Goal: Task Accomplishment & Management: Use online tool/utility

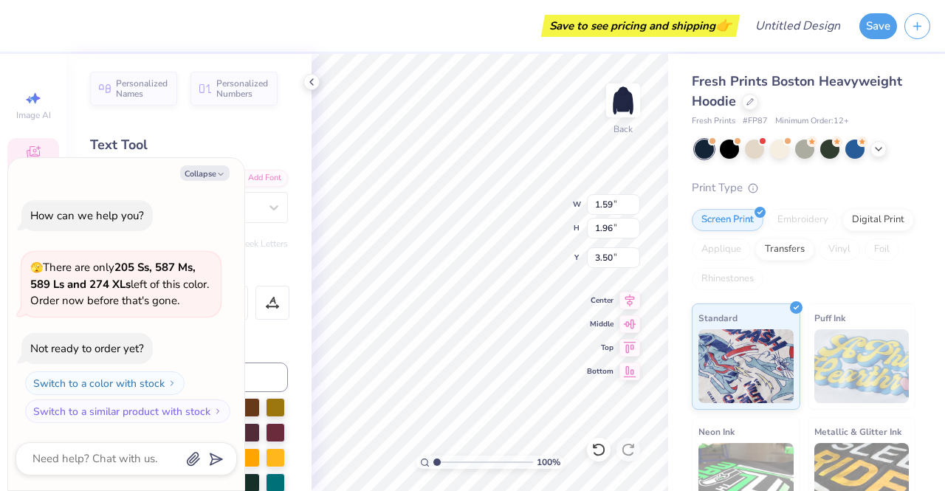
type textarea "x"
type input "1.65"
type textarea "x"
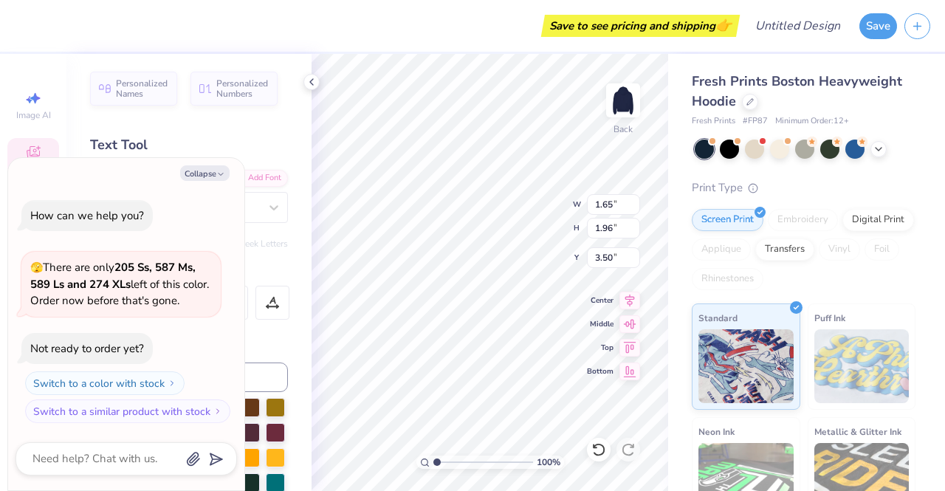
type textarea "O"
type textarea "x"
type textarea "Om"
type textarea "x"
type textarea "Ome"
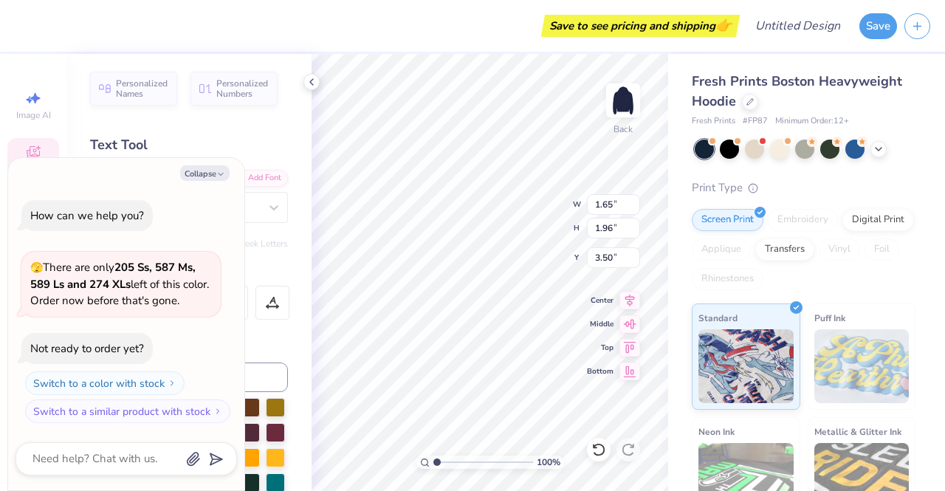
type textarea "x"
type textarea "Om"
type textarea "x"
type textarea "O"
type textarea "x"
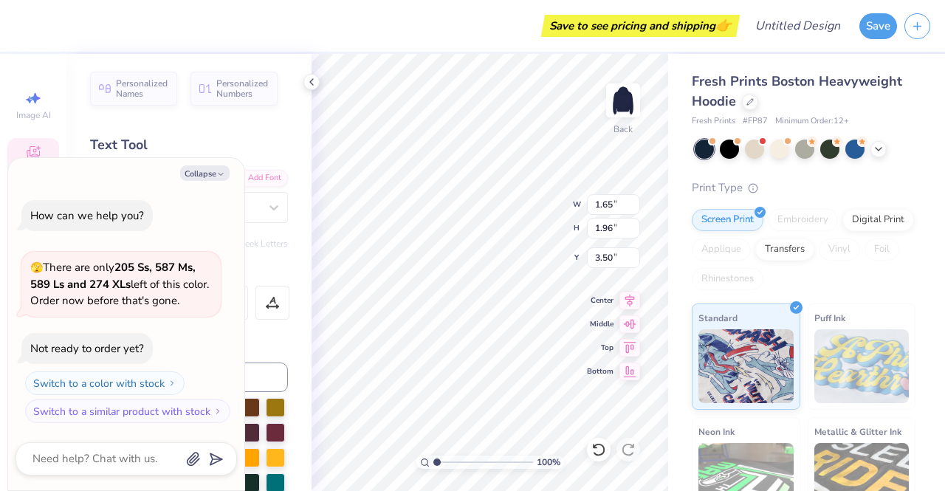
type textarea "OM"
type textarea "x"
type textarea "OME"
type textarea "x"
type textarea "OMEG"
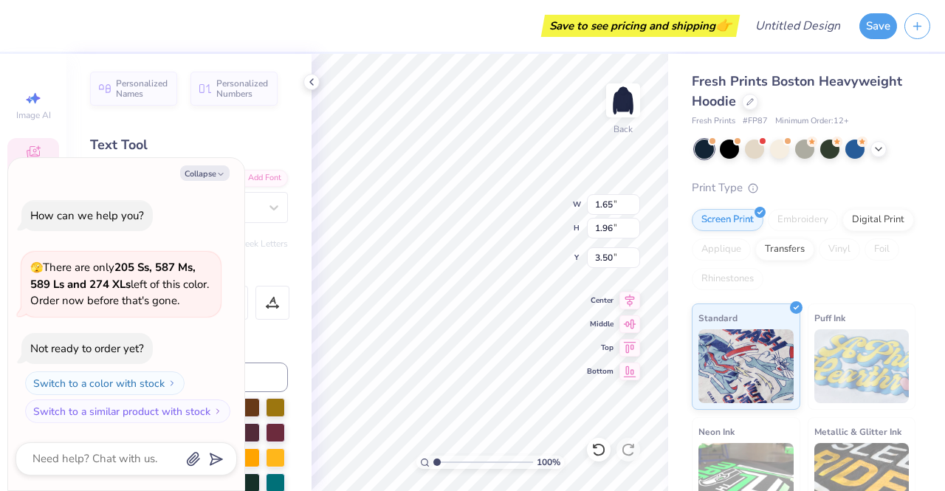
type textarea "x"
type textarea "OMEGA"
type textarea "x"
type input "2.19"
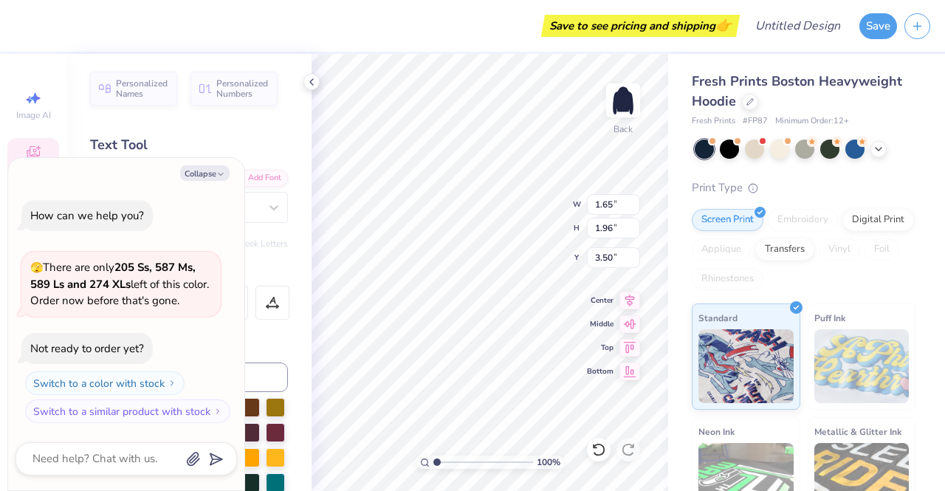
type input "1.97"
type input "3.00"
type textarea "x"
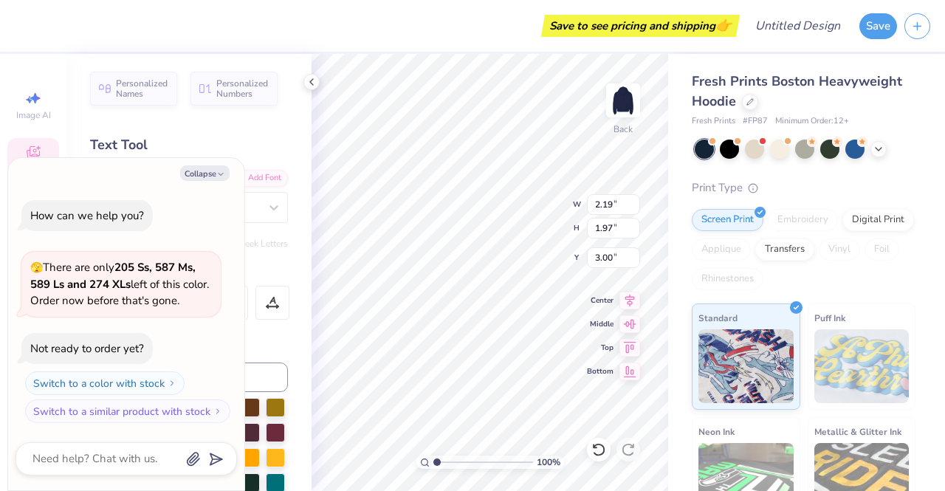
type textarea "P"
type textarea "x"
type textarea "PH"
type textarea "x"
type textarea "PHI"
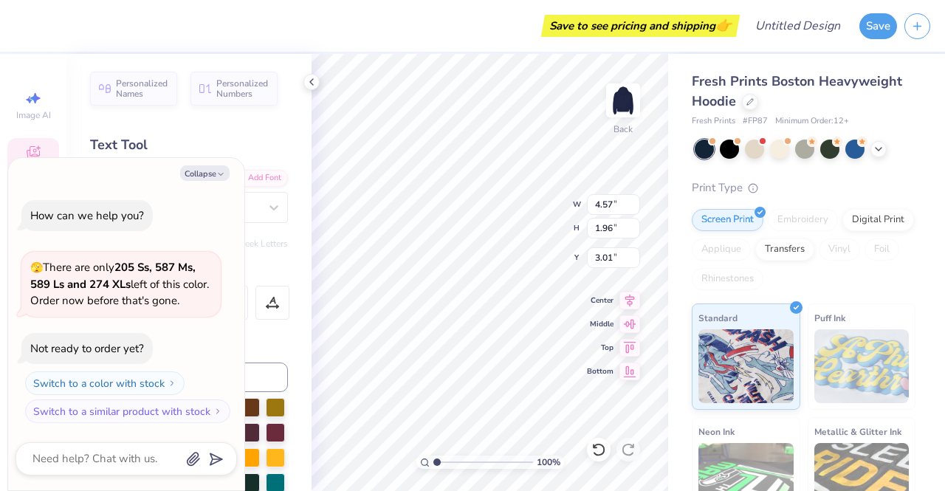
type textarea "x"
type input "2.52"
type textarea "x"
type input "1.72"
type input "3.20"
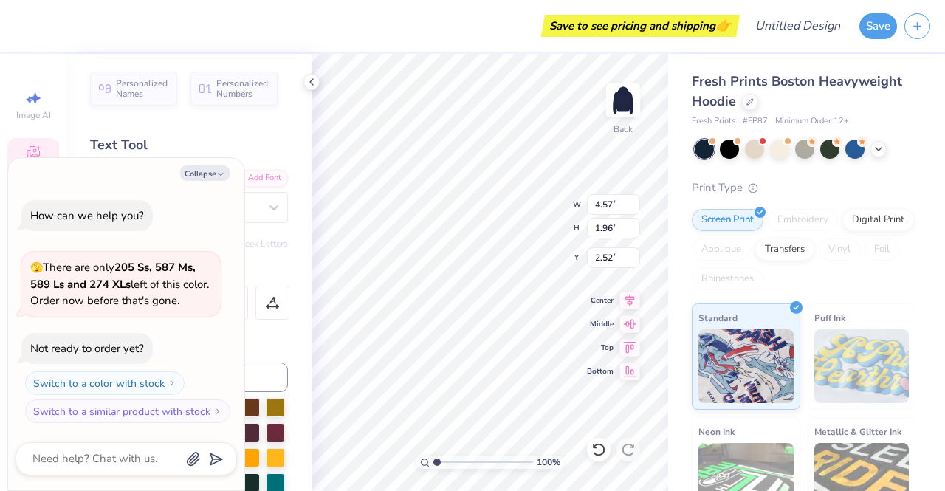
type textarea "x"
type input "2.48"
type textarea "x"
type input "1.65"
type input "6.02"
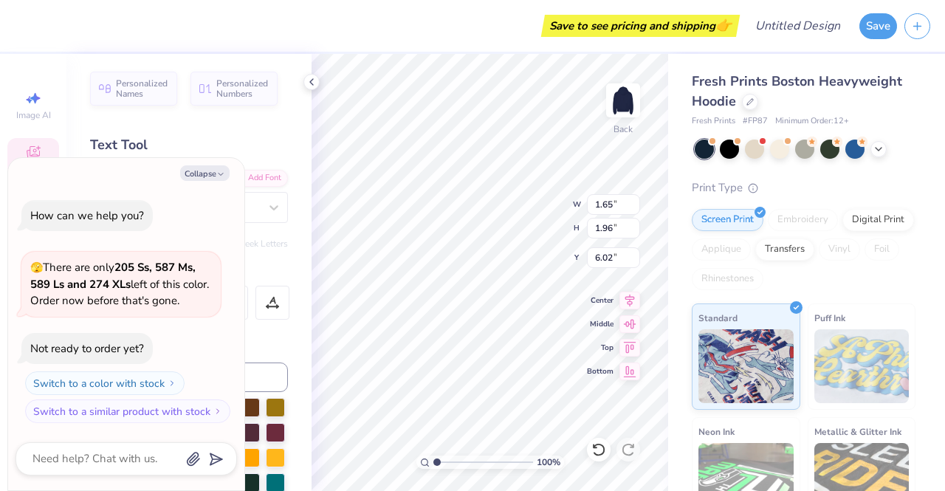
type textarea "x"
type input "4.57"
type input "2.48"
type textarea "x"
type input "1.65"
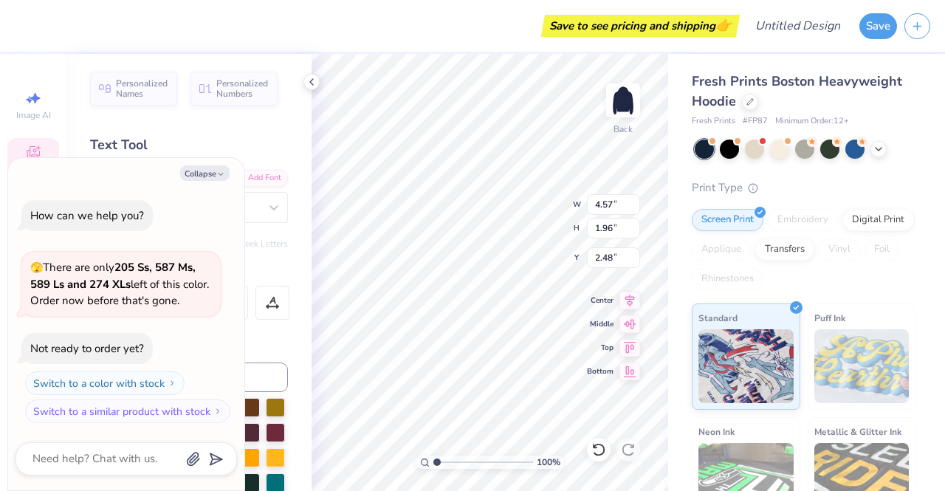
type input "6.02"
type textarea "x"
type input "2.02"
type textarea "x"
type input "4.57"
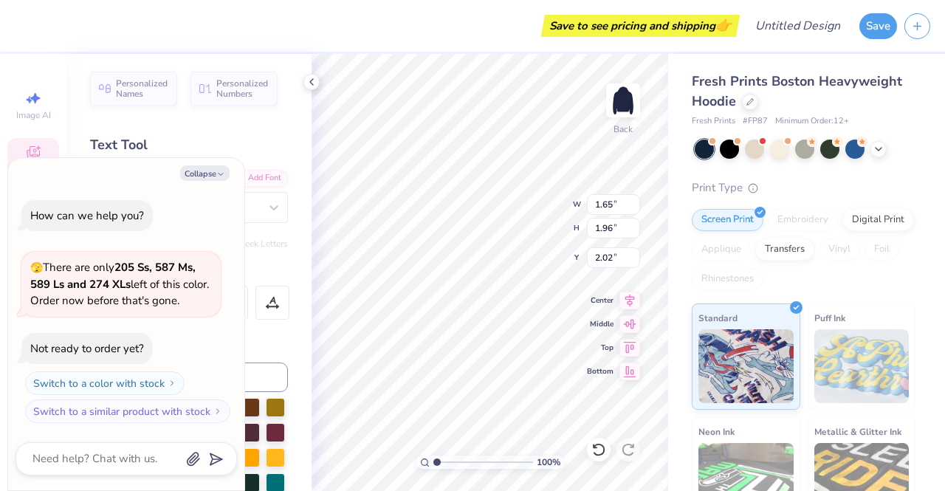
type input "2.48"
type textarea "x"
type input "10.03"
type textarea "x"
type input "1.78"
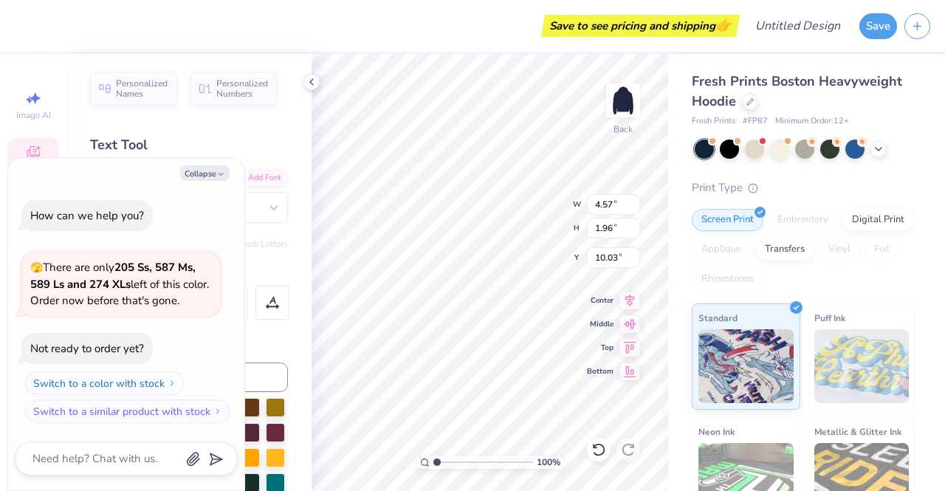
type input "6.22"
type textarea "x"
type input "3.00"
type textarea "x"
type input "0.55"
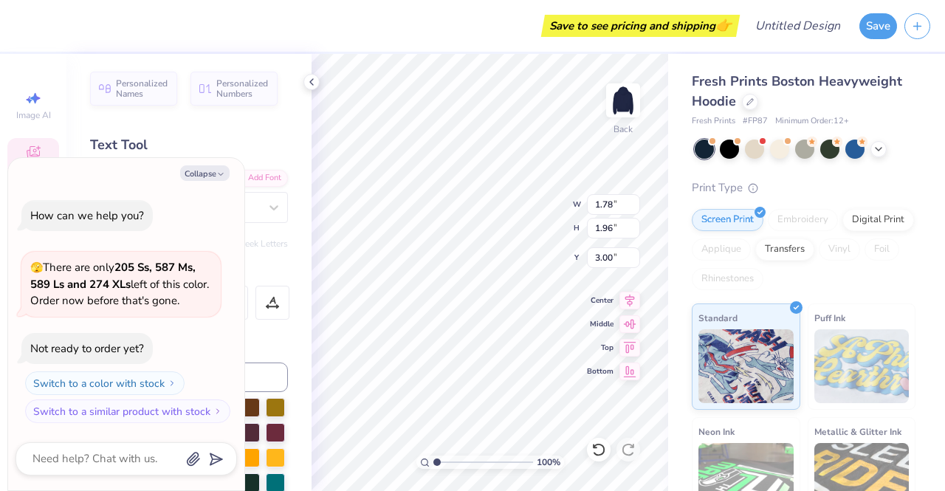
type input "5.73"
type textarea "x"
type input "2.02"
type textarea "x"
type input "1.65"
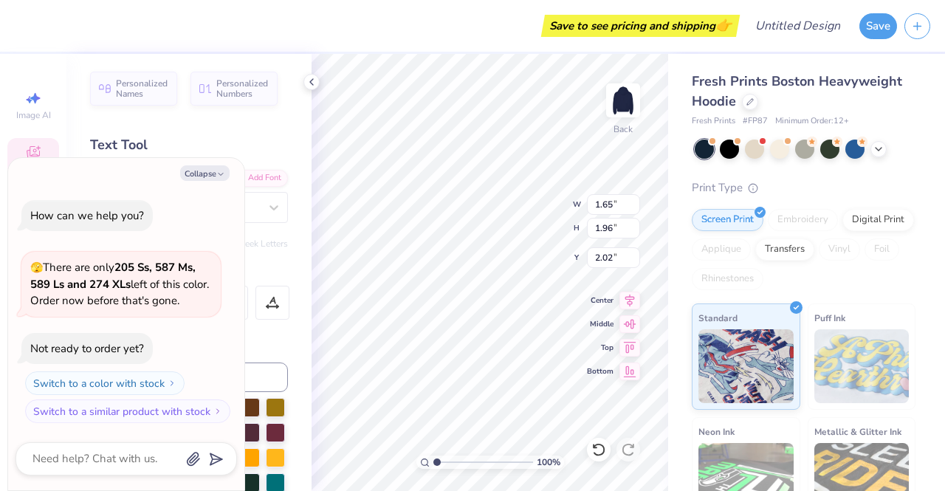
type textarea "x"
type input "2.52"
type textarea "x"
type input "0.55"
type input "2.02"
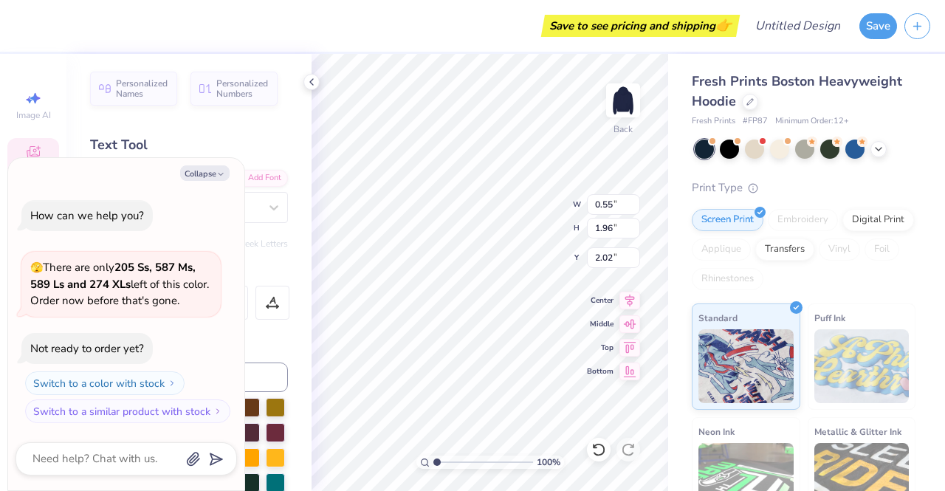
type textarea "x"
type input "2.52"
type textarea "x"
type input "1.78"
type input "3.00"
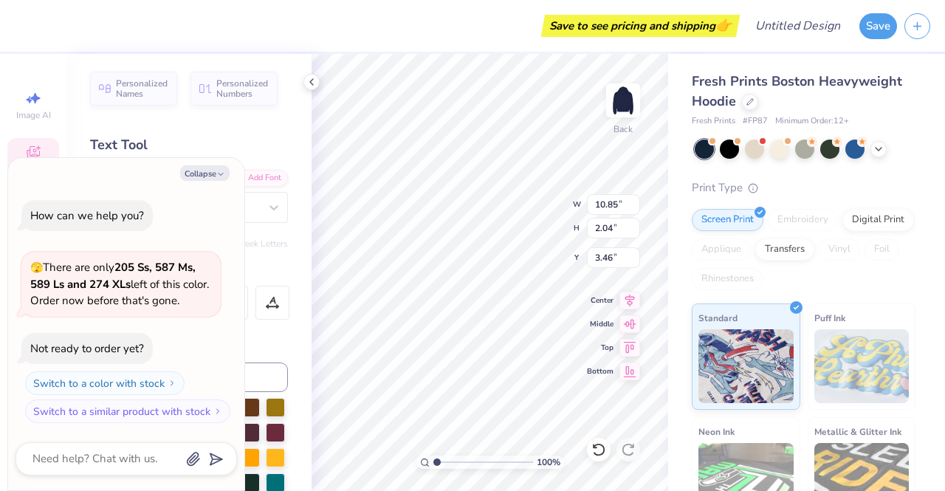
type textarea "x"
type textarea "MEGA"
type textarea "x"
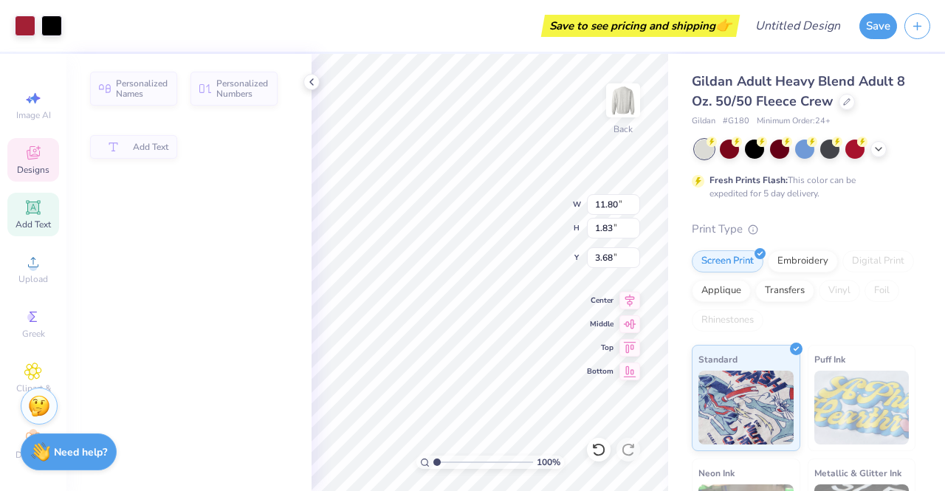
type input "11.80"
type input "1.83"
type input "3.68"
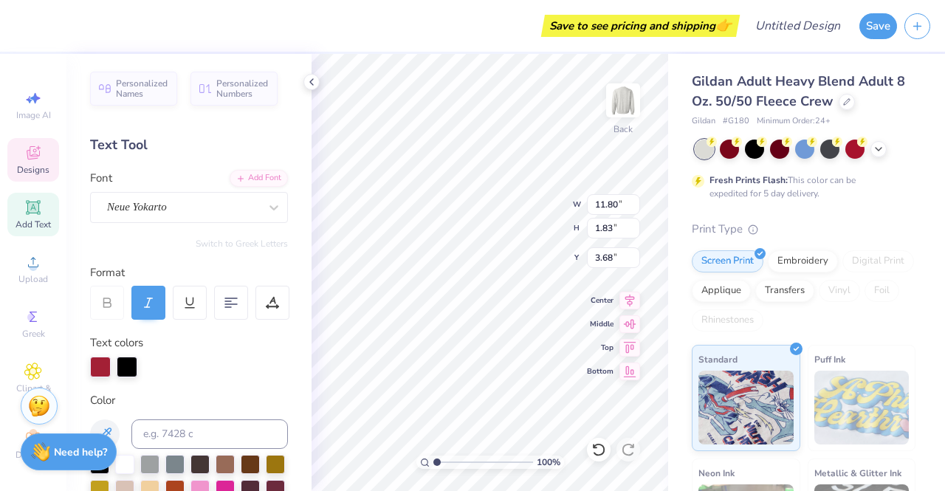
scroll to position [12, 6]
type textarea "A"
type textarea "Omega Phi Alpha"
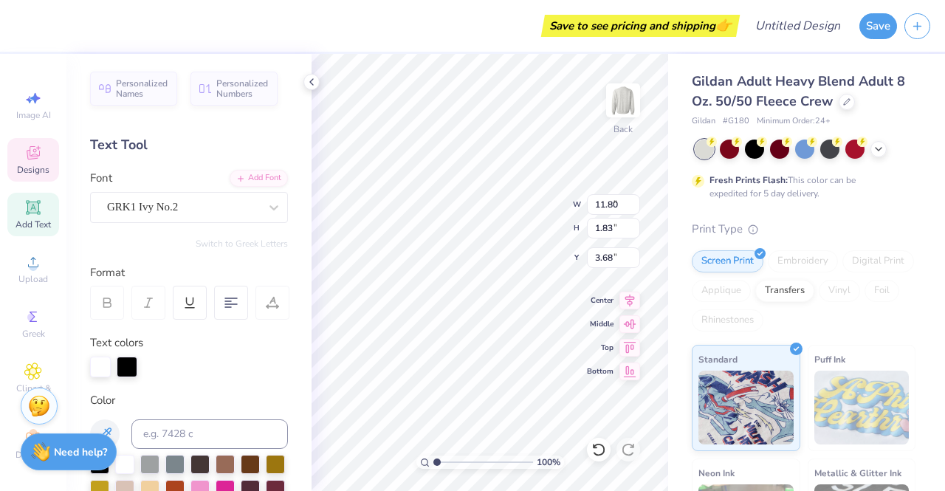
type input "3.07"
type input "1.76"
type input "9.36"
type textarea "A"
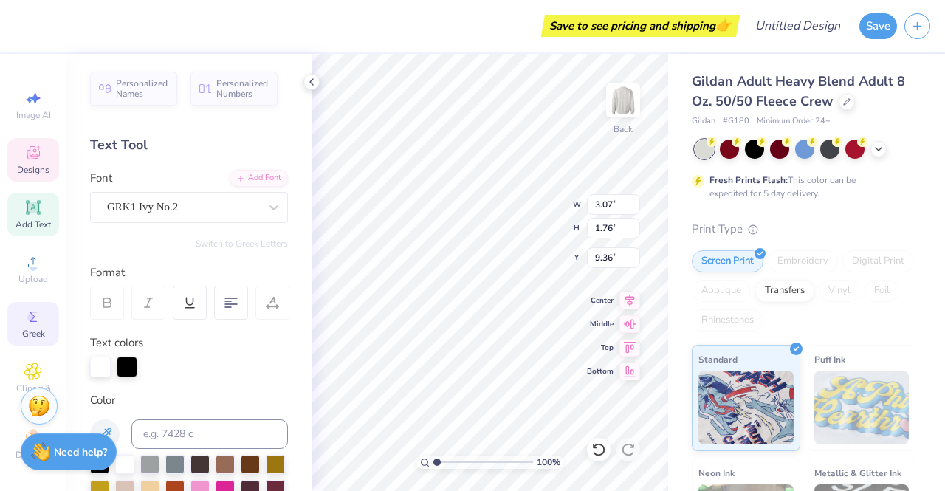
click at [30, 321] on icon at bounding box center [33, 316] width 7 height 10
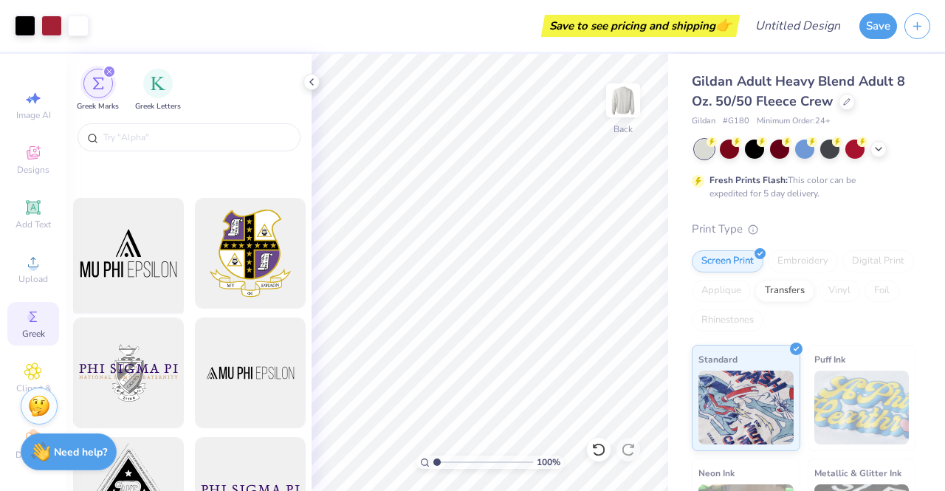
scroll to position [0, 0]
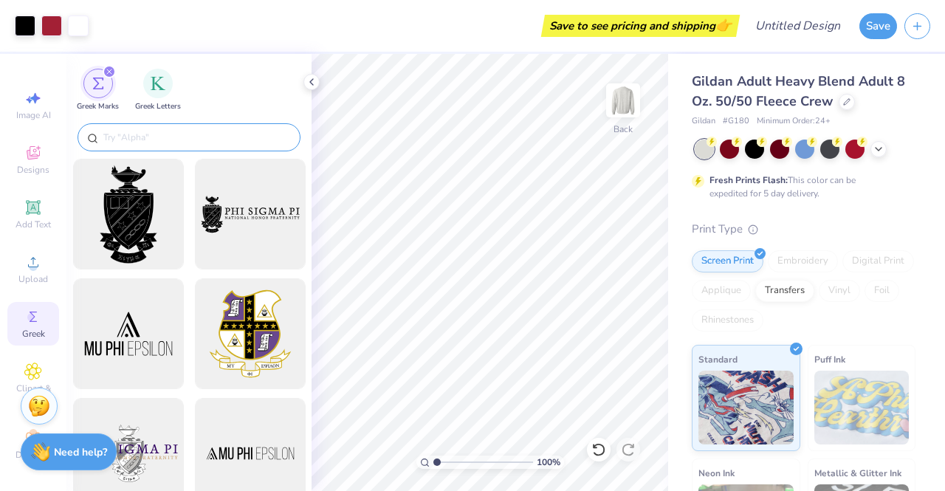
click at [149, 136] on input "text" at bounding box center [196, 137] width 189 height 15
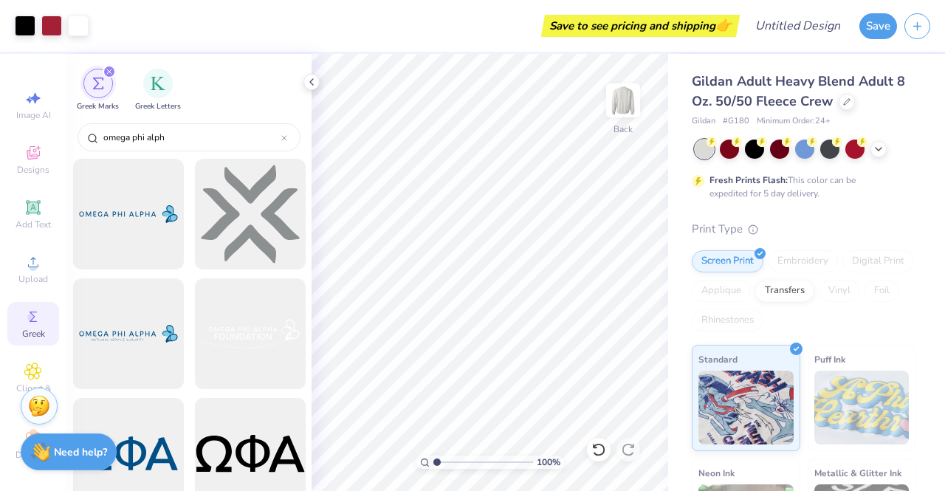
type input "omega phi alph"
click at [250, 460] on div at bounding box center [250, 454] width 122 height 122
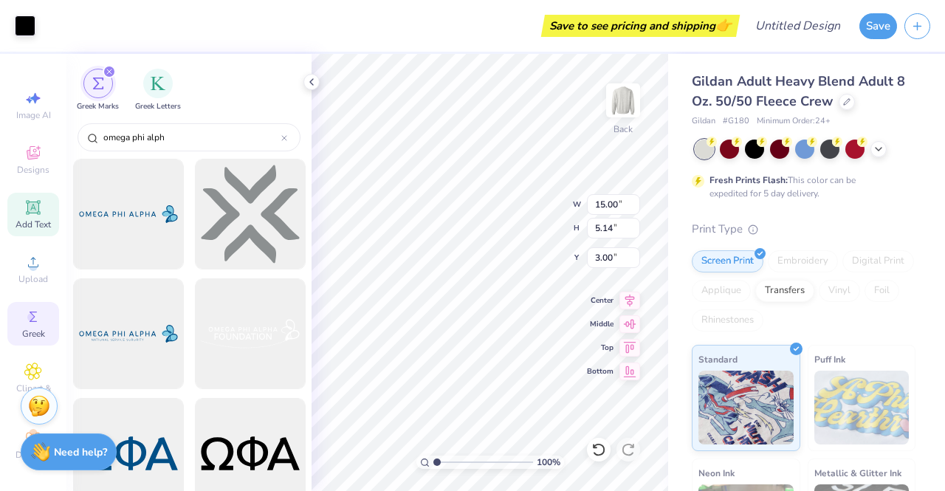
click at [24, 209] on icon at bounding box center [33, 208] width 18 height 18
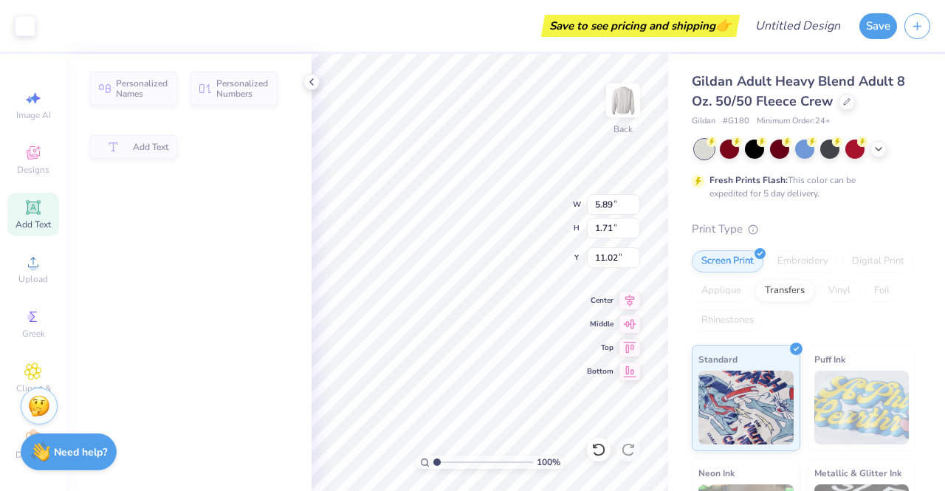
type input "5.89"
type input "1.71"
type input "11.02"
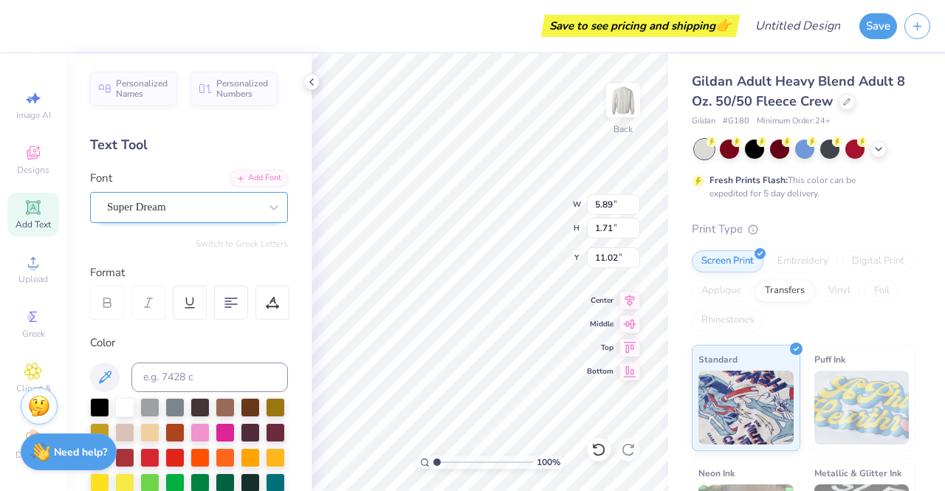
click at [226, 204] on div "Super Dream" at bounding box center [183, 207] width 155 height 23
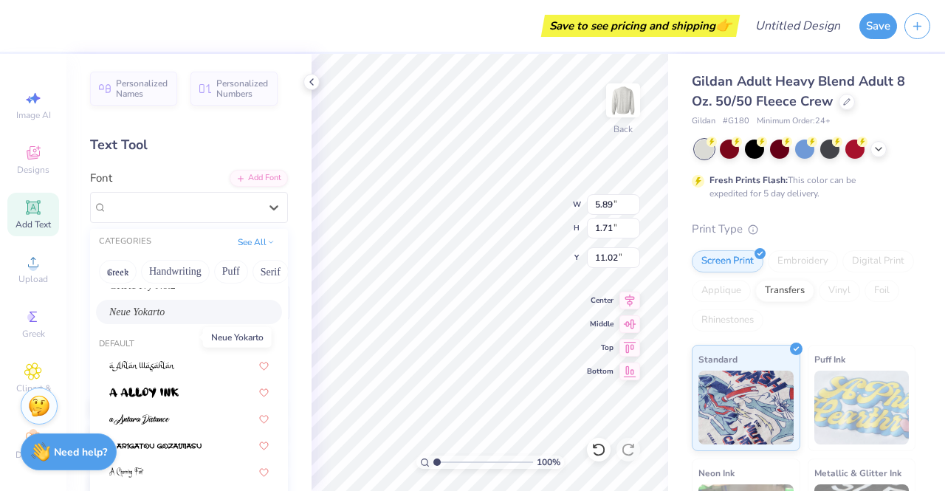
scroll to position [75, 0]
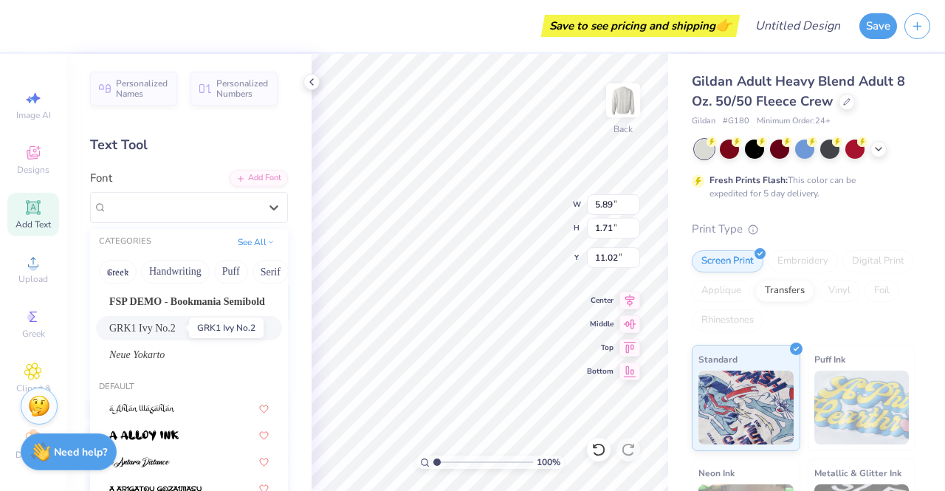
click at [134, 322] on span "GRK1 Ivy No.2" at bounding box center [142, 327] width 66 height 15
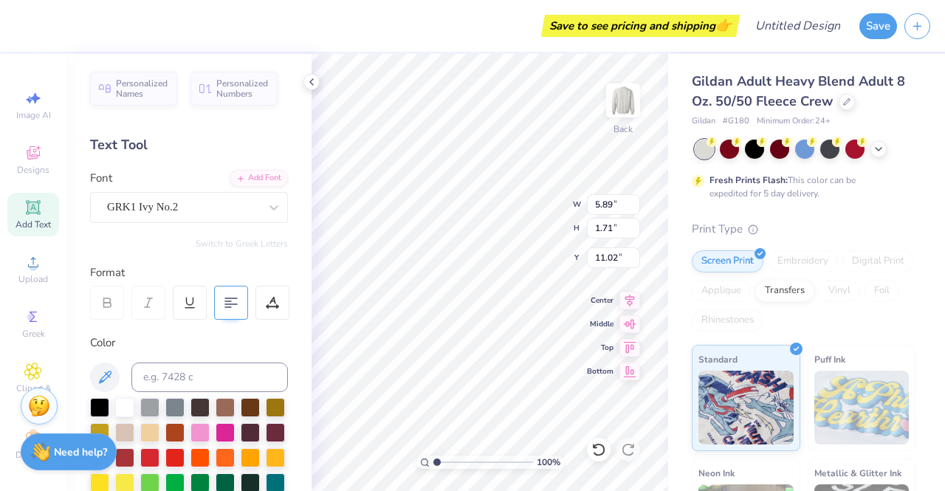
type input "6.41"
type input "1.77"
type input "10.99"
type input "15.00"
type input "5.14"
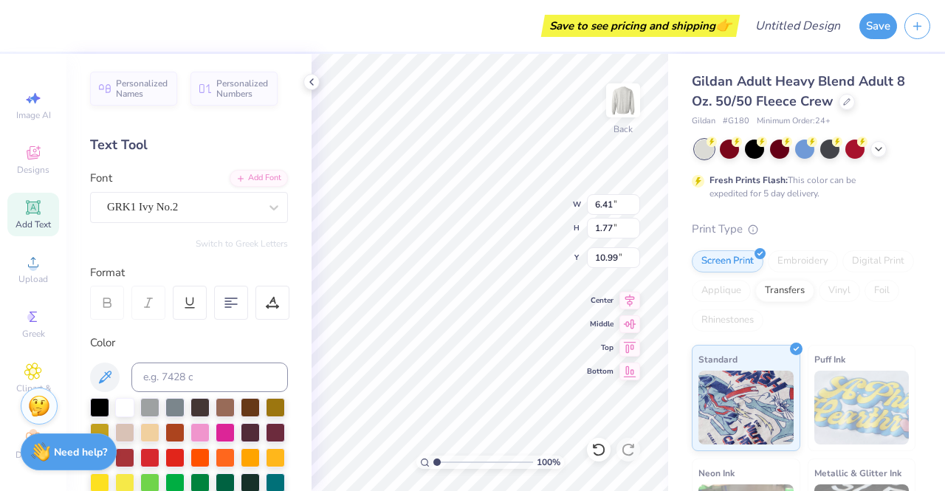
type input "3.00"
type input "6.41"
type input "1.77"
type input "10.99"
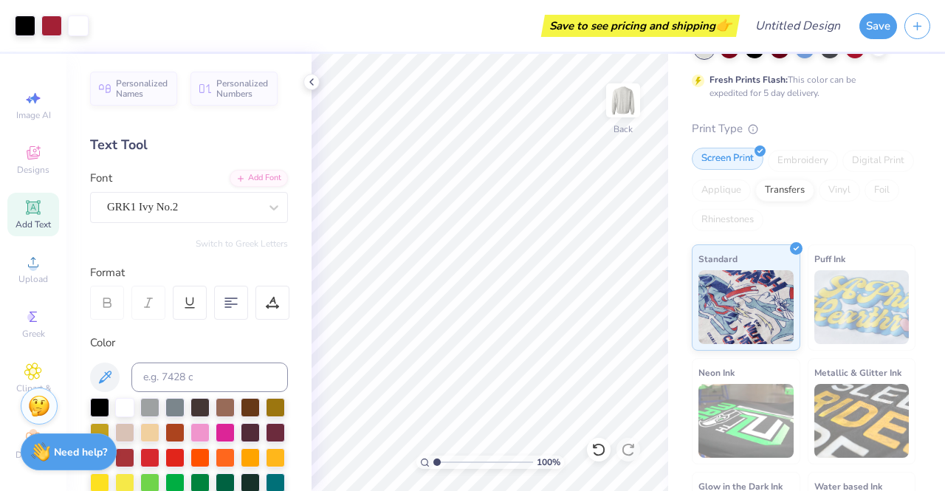
scroll to position [187, 0]
